Goal: Use online tool/utility: Utilize a website feature to perform a specific function

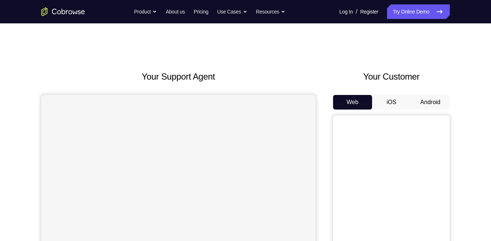
click at [429, 101] on button "Android" at bounding box center [429, 102] width 39 height 15
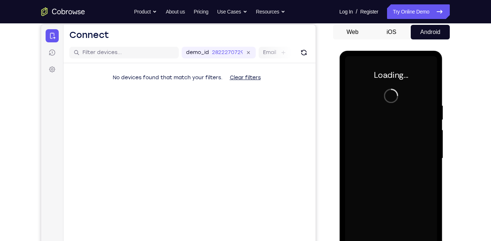
scroll to position [66, 0]
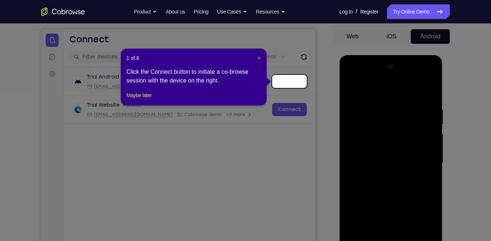
click at [257, 56] on span "×" at bounding box center [258, 58] width 3 height 6
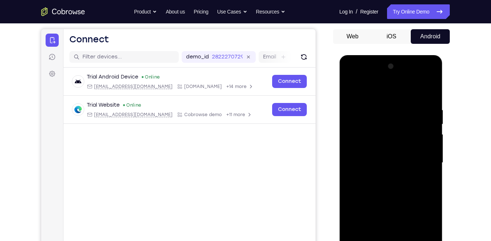
scroll to position [112, 0]
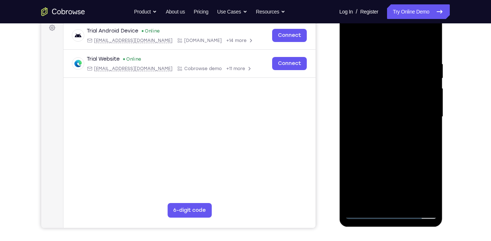
click at [364, 214] on div at bounding box center [390, 117] width 92 height 204
click at [417, 180] on div at bounding box center [390, 117] width 92 height 204
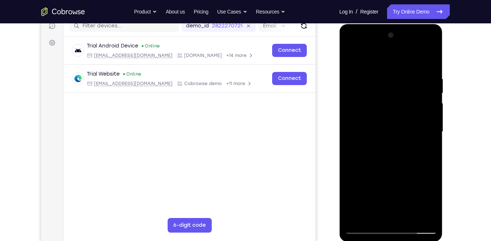
click at [381, 63] on div at bounding box center [390, 132] width 92 height 204
click at [424, 129] on div at bounding box center [390, 132] width 92 height 204
click at [398, 218] on div at bounding box center [390, 132] width 92 height 204
click at [372, 128] on div at bounding box center [390, 132] width 92 height 204
click at [385, 114] on div at bounding box center [390, 132] width 92 height 204
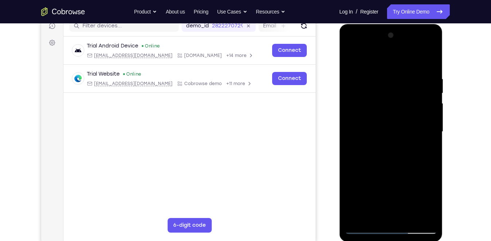
click at [428, 116] on div at bounding box center [390, 132] width 92 height 204
click at [392, 116] on div at bounding box center [390, 132] width 92 height 204
click at [378, 65] on div at bounding box center [390, 132] width 92 height 204
click at [381, 156] on div at bounding box center [390, 132] width 92 height 204
click at [388, 164] on div at bounding box center [390, 132] width 92 height 204
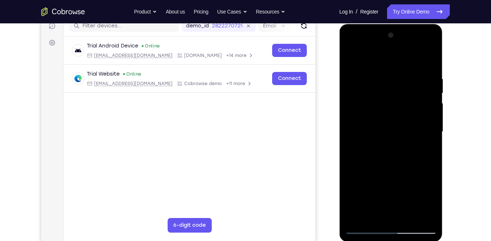
click at [432, 161] on div at bounding box center [390, 132] width 92 height 204
drag, startPoint x: 393, startPoint y: 171, endPoint x: 393, endPoint y: 128, distance: 43.7
click at [393, 128] on div at bounding box center [390, 132] width 92 height 204
click at [409, 218] on div at bounding box center [390, 132] width 92 height 204
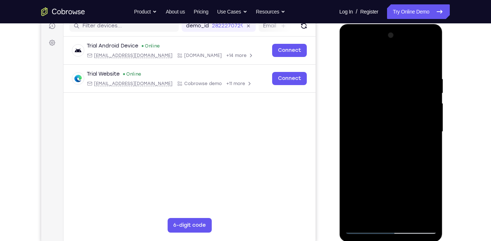
click at [393, 168] on div at bounding box center [390, 132] width 92 height 204
click at [387, 152] on div at bounding box center [390, 132] width 92 height 204
click at [432, 199] on div at bounding box center [390, 132] width 92 height 204
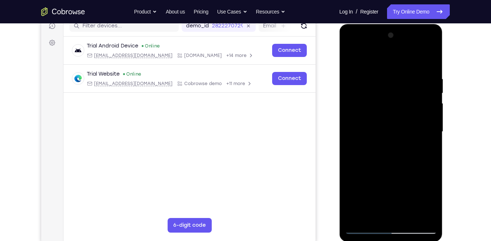
click at [432, 199] on div at bounding box center [390, 132] width 92 height 204
click at [430, 204] on div at bounding box center [390, 132] width 92 height 204
click at [430, 201] on div at bounding box center [390, 132] width 92 height 204
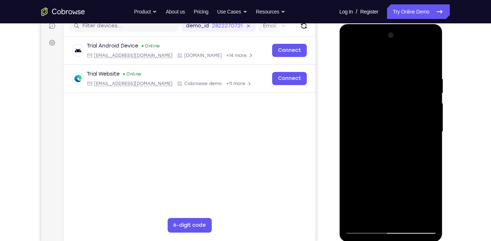
click at [430, 201] on div at bounding box center [390, 132] width 92 height 204
click at [397, 148] on div at bounding box center [390, 132] width 92 height 204
click at [351, 61] on div at bounding box center [390, 132] width 92 height 204
drag, startPoint x: 383, startPoint y: 127, endPoint x: 387, endPoint y: 169, distance: 41.7
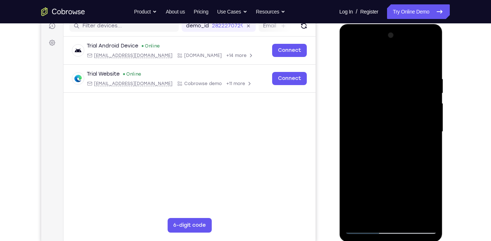
click at [387, 169] on div at bounding box center [390, 132] width 92 height 204
click at [432, 59] on div at bounding box center [390, 132] width 92 height 204
click at [352, 56] on div at bounding box center [390, 132] width 92 height 204
click at [401, 78] on div at bounding box center [390, 132] width 92 height 204
click at [426, 61] on div at bounding box center [390, 132] width 92 height 204
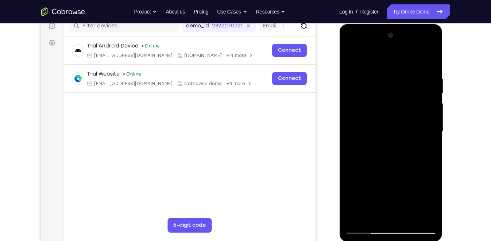
drag, startPoint x: 421, startPoint y: 80, endPoint x: 422, endPoint y: 73, distance: 7.0
click at [422, 73] on div at bounding box center [390, 132] width 92 height 204
drag, startPoint x: 422, startPoint y: 73, endPoint x: 395, endPoint y: 75, distance: 27.4
click at [395, 75] on div at bounding box center [390, 132] width 92 height 204
drag, startPoint x: 411, startPoint y: 75, endPoint x: 377, endPoint y: 76, distance: 33.9
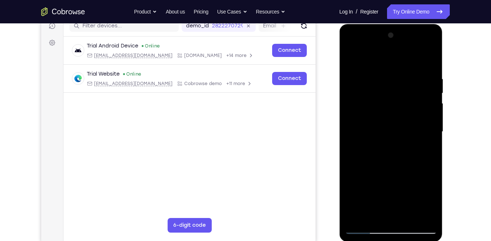
click at [377, 76] on div at bounding box center [390, 132] width 92 height 204
drag, startPoint x: 411, startPoint y: 76, endPoint x: 352, endPoint y: 80, distance: 59.9
click at [352, 80] on div at bounding box center [390, 132] width 92 height 204
drag, startPoint x: 397, startPoint y: 140, endPoint x: 399, endPoint y: 90, distance: 50.4
click at [399, 90] on div at bounding box center [390, 132] width 92 height 204
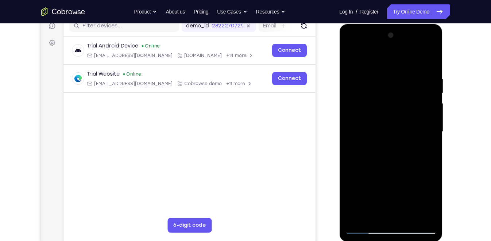
drag, startPoint x: 403, startPoint y: 152, endPoint x: 401, endPoint y: 108, distance: 44.9
click at [401, 108] on div at bounding box center [390, 132] width 92 height 204
drag, startPoint x: 401, startPoint y: 149, endPoint x: 402, endPoint y: 86, distance: 63.1
click at [402, 86] on div at bounding box center [390, 132] width 92 height 204
drag, startPoint x: 408, startPoint y: 180, endPoint x: 406, endPoint y: 130, distance: 50.0
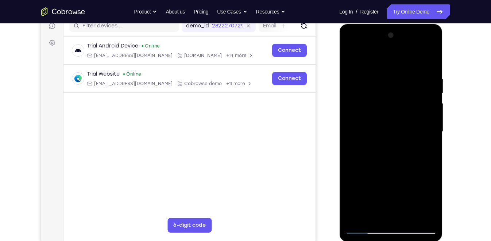
click at [406, 130] on div at bounding box center [390, 132] width 92 height 204
drag, startPoint x: 407, startPoint y: 152, endPoint x: 411, endPoint y: 83, distance: 69.4
click at [411, 83] on div at bounding box center [390, 132] width 92 height 204
drag, startPoint x: 401, startPoint y: 155, endPoint x: 399, endPoint y: 98, distance: 56.5
click at [399, 98] on div at bounding box center [390, 132] width 92 height 204
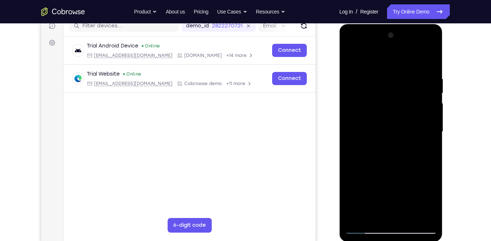
drag, startPoint x: 405, startPoint y: 156, endPoint x: 409, endPoint y: 113, distance: 43.2
click at [409, 113] on div at bounding box center [390, 132] width 92 height 204
drag, startPoint x: 403, startPoint y: 164, endPoint x: 406, endPoint y: 88, distance: 75.5
click at [406, 88] on div at bounding box center [390, 132] width 92 height 204
drag, startPoint x: 397, startPoint y: 146, endPoint x: 400, endPoint y: 109, distance: 37.3
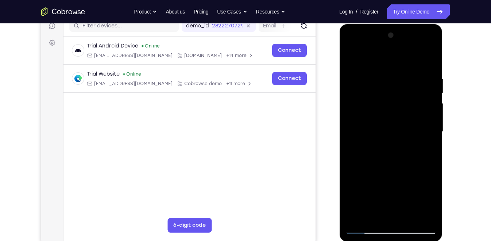
click at [400, 109] on div at bounding box center [390, 132] width 92 height 204
drag, startPoint x: 394, startPoint y: 171, endPoint x: 396, endPoint y: 150, distance: 21.2
click at [396, 150] on div at bounding box center [390, 132] width 92 height 204
drag, startPoint x: 391, startPoint y: 172, endPoint x: 394, endPoint y: 102, distance: 69.3
click at [394, 102] on div at bounding box center [390, 132] width 92 height 204
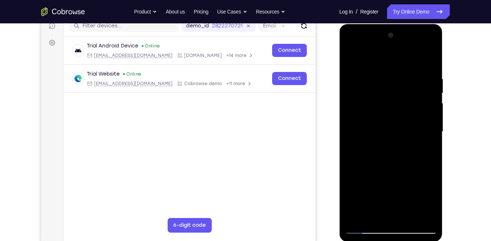
drag, startPoint x: 403, startPoint y: 163, endPoint x: 404, endPoint y: 130, distance: 32.5
click at [404, 130] on div at bounding box center [390, 132] width 92 height 204
drag, startPoint x: 396, startPoint y: 185, endPoint x: 402, endPoint y: 125, distance: 60.1
click at [402, 125] on div at bounding box center [390, 132] width 92 height 204
drag, startPoint x: 402, startPoint y: 155, endPoint x: 402, endPoint y: 120, distance: 35.0
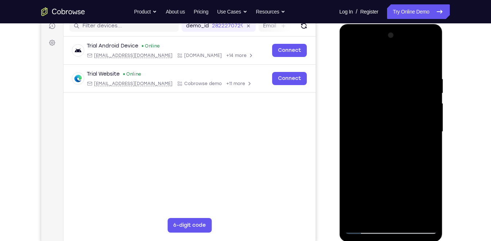
click at [402, 120] on div at bounding box center [390, 132] width 92 height 204
click at [415, 160] on div at bounding box center [390, 132] width 92 height 204
click at [431, 120] on div at bounding box center [390, 132] width 92 height 204
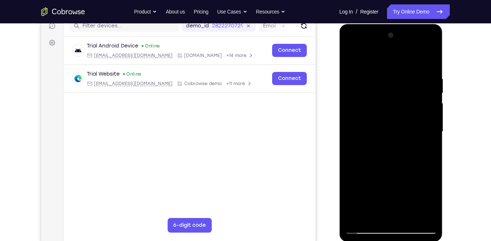
click at [431, 120] on div at bounding box center [390, 132] width 92 height 204
drag, startPoint x: 401, startPoint y: 151, endPoint x: 397, endPoint y: 82, distance: 68.2
click at [397, 82] on div at bounding box center [390, 132] width 92 height 204
drag, startPoint x: 397, startPoint y: 138, endPoint x: 395, endPoint y: 87, distance: 51.4
click at [395, 87] on div at bounding box center [390, 132] width 92 height 204
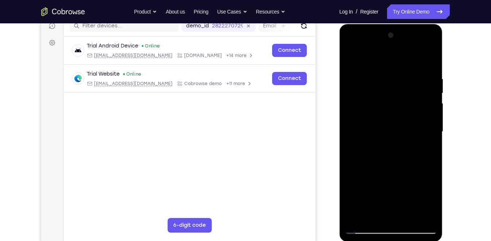
drag, startPoint x: 397, startPoint y: 160, endPoint x: 397, endPoint y: 141, distance: 18.6
click at [397, 141] on div at bounding box center [390, 132] width 92 height 204
drag, startPoint x: 408, startPoint y: 182, endPoint x: 414, endPoint y: 116, distance: 66.2
click at [414, 116] on div at bounding box center [390, 132] width 92 height 204
drag, startPoint x: 414, startPoint y: 164, endPoint x: 407, endPoint y: 113, distance: 52.3
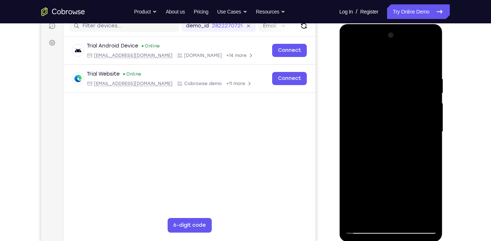
click at [407, 113] on div at bounding box center [390, 132] width 92 height 204
drag, startPoint x: 405, startPoint y: 183, endPoint x: 401, endPoint y: 134, distance: 49.3
click at [401, 134] on div at bounding box center [390, 132] width 92 height 204
click at [431, 146] on div at bounding box center [390, 132] width 92 height 204
click at [431, 147] on div at bounding box center [390, 132] width 92 height 204
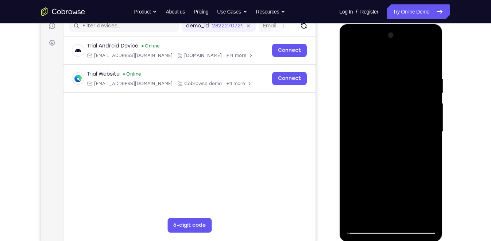
click at [431, 147] on div at bounding box center [390, 132] width 92 height 204
click at [352, 79] on div at bounding box center [390, 132] width 92 height 204
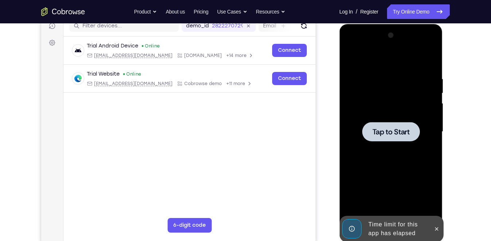
click at [408, 107] on div at bounding box center [390, 132] width 92 height 204
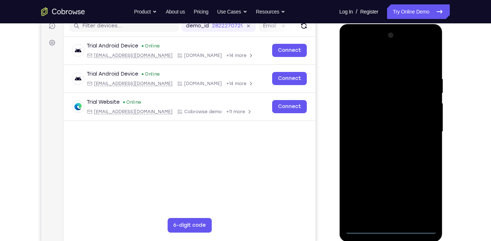
click at [366, 227] on div at bounding box center [390, 132] width 92 height 204
click at [418, 198] on div at bounding box center [390, 132] width 92 height 204
click at [380, 63] on div at bounding box center [390, 132] width 92 height 204
click at [418, 127] on div at bounding box center [390, 132] width 92 height 204
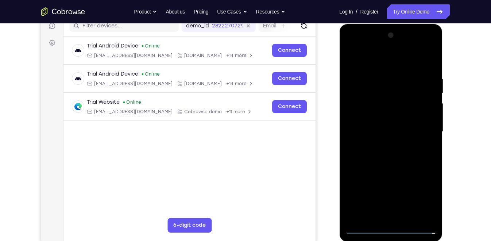
click at [382, 143] on div at bounding box center [390, 132] width 92 height 204
click at [379, 114] on div at bounding box center [390, 132] width 92 height 204
click at [374, 124] on div at bounding box center [390, 132] width 92 height 204
click at [355, 131] on div at bounding box center [390, 132] width 92 height 204
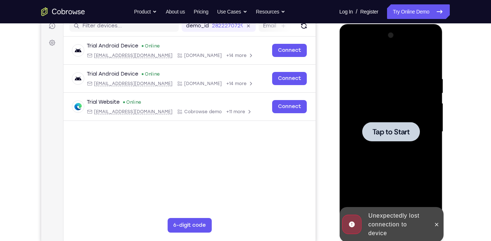
click at [366, 117] on div at bounding box center [390, 132] width 92 height 204
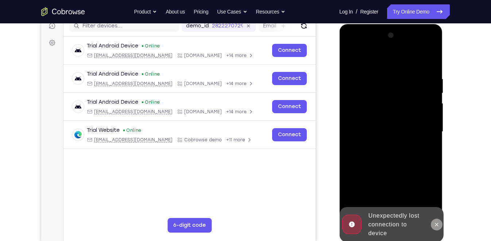
click at [437, 224] on icon at bounding box center [436, 224] width 6 height 6
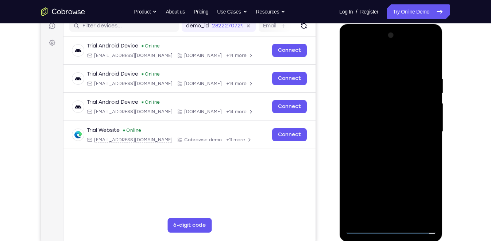
click at [367, 226] on div at bounding box center [390, 132] width 92 height 204
click at [427, 198] on div at bounding box center [390, 132] width 92 height 204
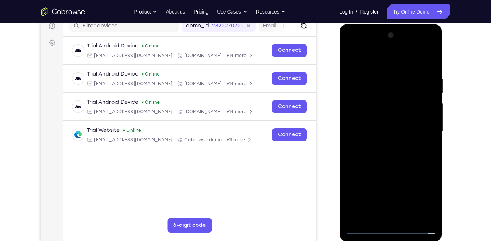
click at [391, 65] on div at bounding box center [390, 132] width 92 height 204
click at [420, 131] on div at bounding box center [390, 132] width 92 height 204
click at [383, 146] on div at bounding box center [390, 132] width 92 height 204
click at [390, 124] on div at bounding box center [390, 132] width 92 height 204
click at [379, 117] on div at bounding box center [390, 132] width 92 height 204
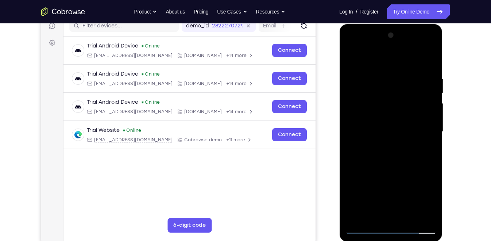
click at [368, 129] on div at bounding box center [390, 132] width 92 height 204
click at [417, 75] on div at bounding box center [390, 132] width 92 height 204
click at [371, 132] on div at bounding box center [390, 132] width 92 height 204
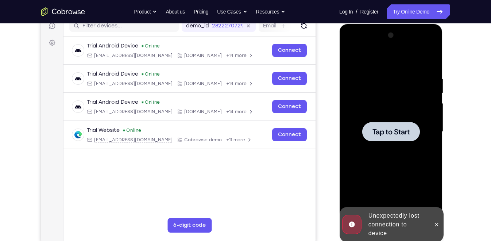
click at [387, 129] on span "Tap to Start" at bounding box center [390, 131] width 37 height 7
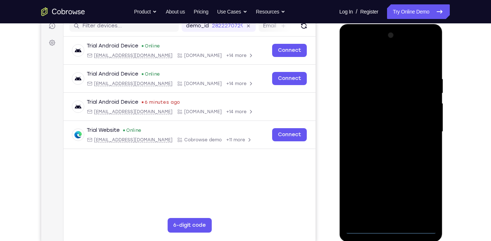
scroll to position [104, 0]
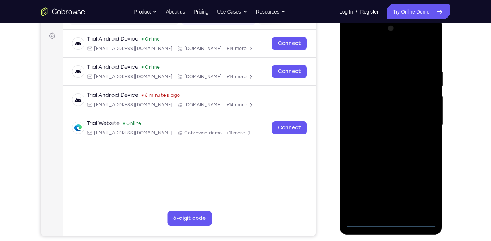
click at [366, 221] on div at bounding box center [390, 125] width 92 height 204
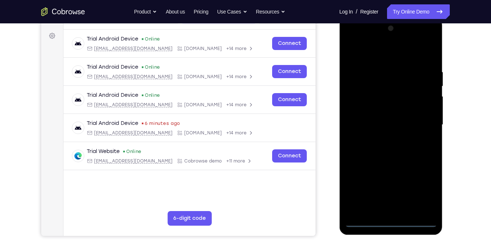
click at [424, 190] on div at bounding box center [390, 125] width 92 height 204
click at [385, 58] on div at bounding box center [390, 125] width 92 height 204
click at [421, 122] on div at bounding box center [390, 125] width 92 height 204
click at [384, 137] on div at bounding box center [390, 125] width 92 height 204
click at [387, 121] on div at bounding box center [390, 125] width 92 height 204
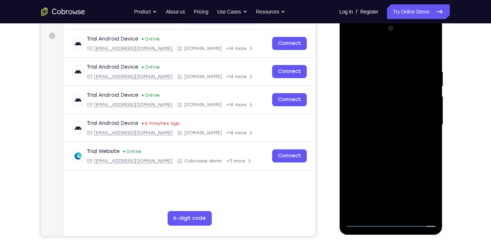
click at [376, 105] on div at bounding box center [390, 125] width 92 height 204
click at [364, 126] on div at bounding box center [390, 125] width 92 height 204
click at [383, 145] on div at bounding box center [390, 125] width 92 height 204
click at [374, 211] on div at bounding box center [390, 125] width 92 height 204
click at [392, 152] on div at bounding box center [390, 125] width 92 height 204
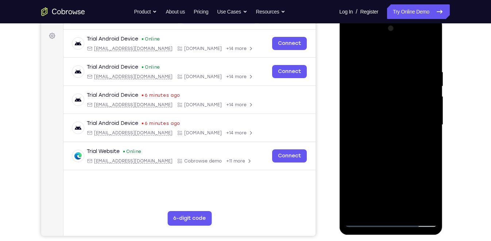
click at [371, 210] on div at bounding box center [390, 125] width 92 height 204
click at [374, 53] on div at bounding box center [390, 125] width 92 height 204
click at [355, 65] on div at bounding box center [390, 125] width 92 height 204
click at [428, 53] on div at bounding box center [390, 125] width 92 height 204
click at [428, 55] on div at bounding box center [390, 125] width 92 height 204
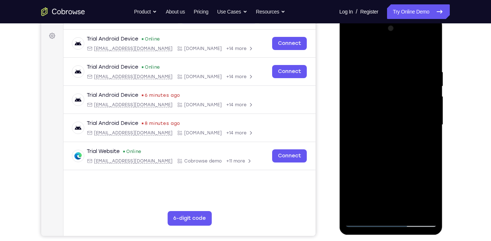
click at [355, 212] on div at bounding box center [390, 125] width 92 height 204
click at [356, 210] on div at bounding box center [390, 125] width 92 height 204
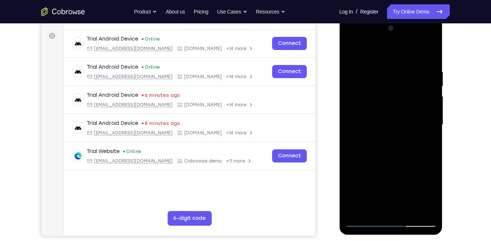
click at [356, 210] on div at bounding box center [390, 125] width 92 height 204
drag, startPoint x: 380, startPoint y: 153, endPoint x: 387, endPoint y: 97, distance: 56.1
click at [387, 97] on div at bounding box center [390, 125] width 92 height 204
drag, startPoint x: 385, startPoint y: 136, endPoint x: 389, endPoint y: 98, distance: 37.8
click at [389, 98] on div at bounding box center [390, 125] width 92 height 204
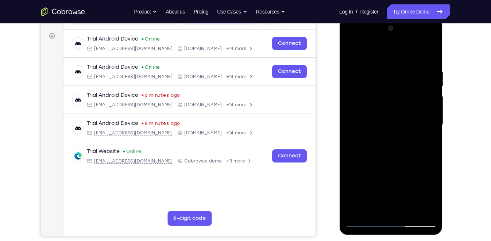
drag, startPoint x: 392, startPoint y: 145, endPoint x: 395, endPoint y: 111, distance: 34.1
click at [395, 111] on div at bounding box center [390, 125] width 92 height 204
drag, startPoint x: 395, startPoint y: 140, endPoint x: 399, endPoint y: 98, distance: 42.4
click at [399, 98] on div at bounding box center [390, 125] width 92 height 204
drag, startPoint x: 399, startPoint y: 146, endPoint x: 402, endPoint y: 116, distance: 30.5
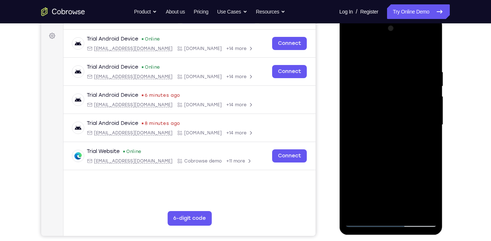
click at [402, 116] on div at bounding box center [390, 125] width 92 height 204
click at [432, 130] on div at bounding box center [390, 125] width 92 height 204
click at [433, 128] on div at bounding box center [390, 125] width 92 height 204
